Goal: Find contact information: Find contact information

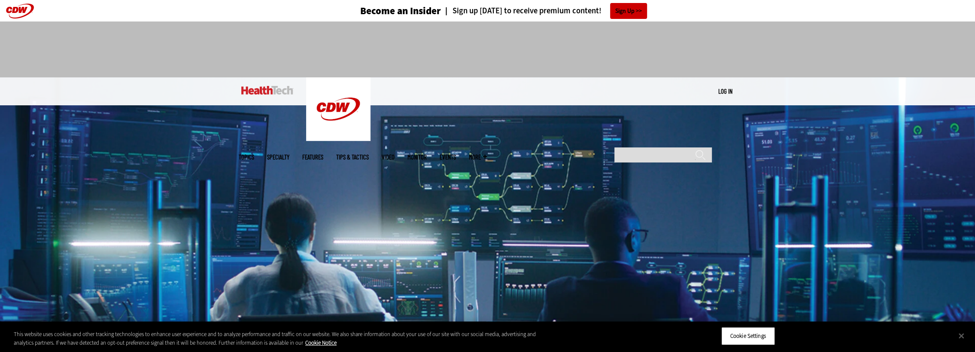
click at [369, 154] on link "Tips & Tactics" at bounding box center [352, 157] width 33 height 6
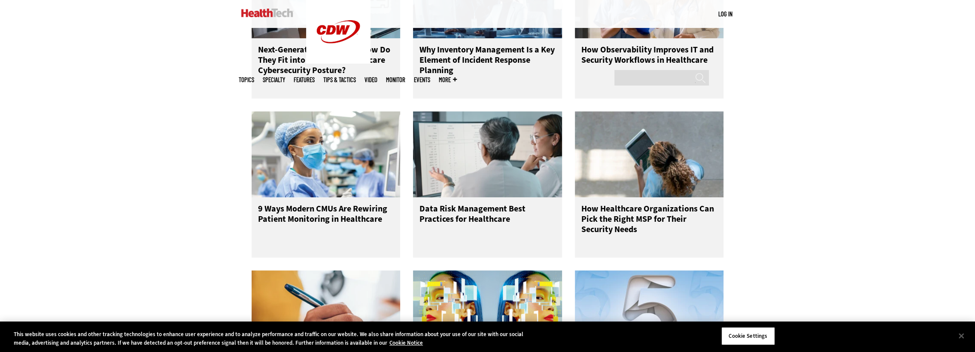
scroll to position [859, 0]
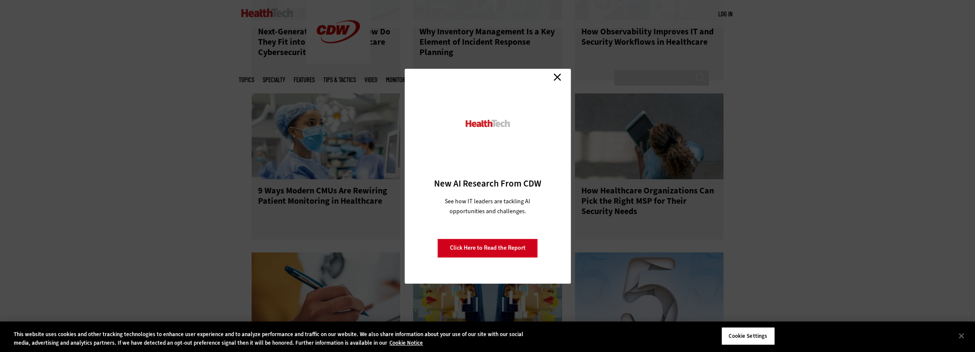
click at [558, 79] on link "Close" at bounding box center [557, 77] width 13 height 13
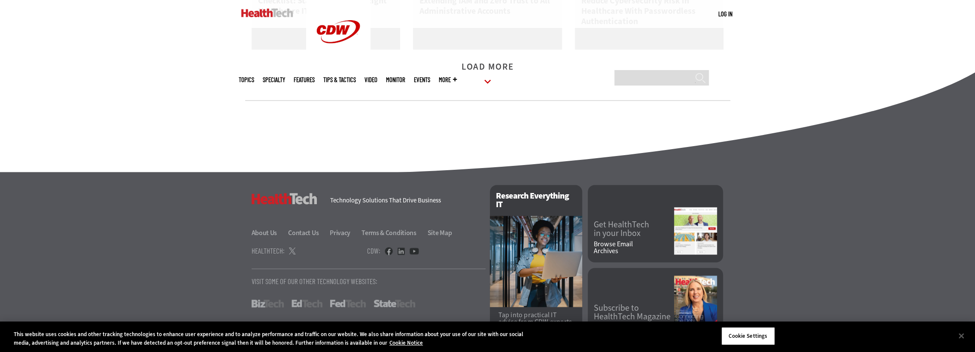
scroll to position [1242, 0]
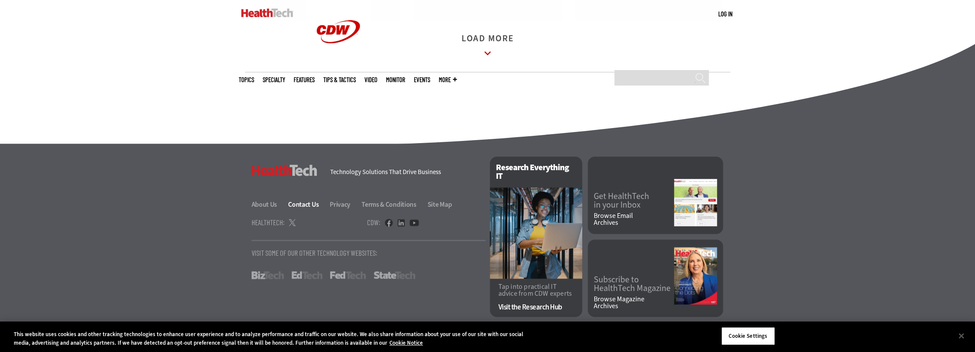
click at [298, 205] on link "Contact Us" at bounding box center [308, 204] width 40 height 9
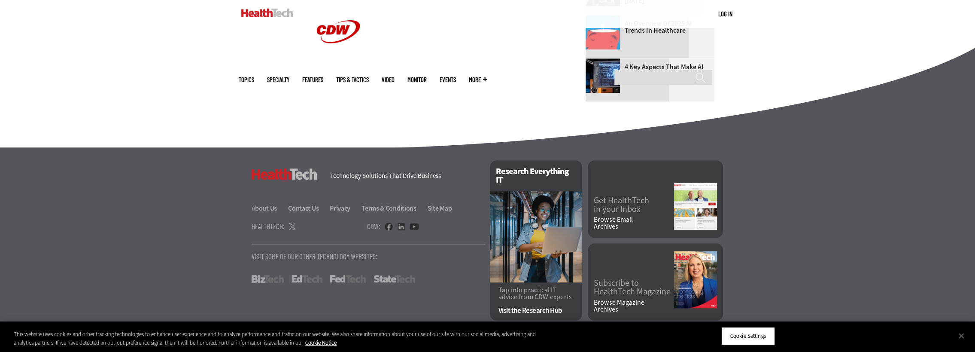
scroll to position [579, 0]
